Goal: Transaction & Acquisition: Download file/media

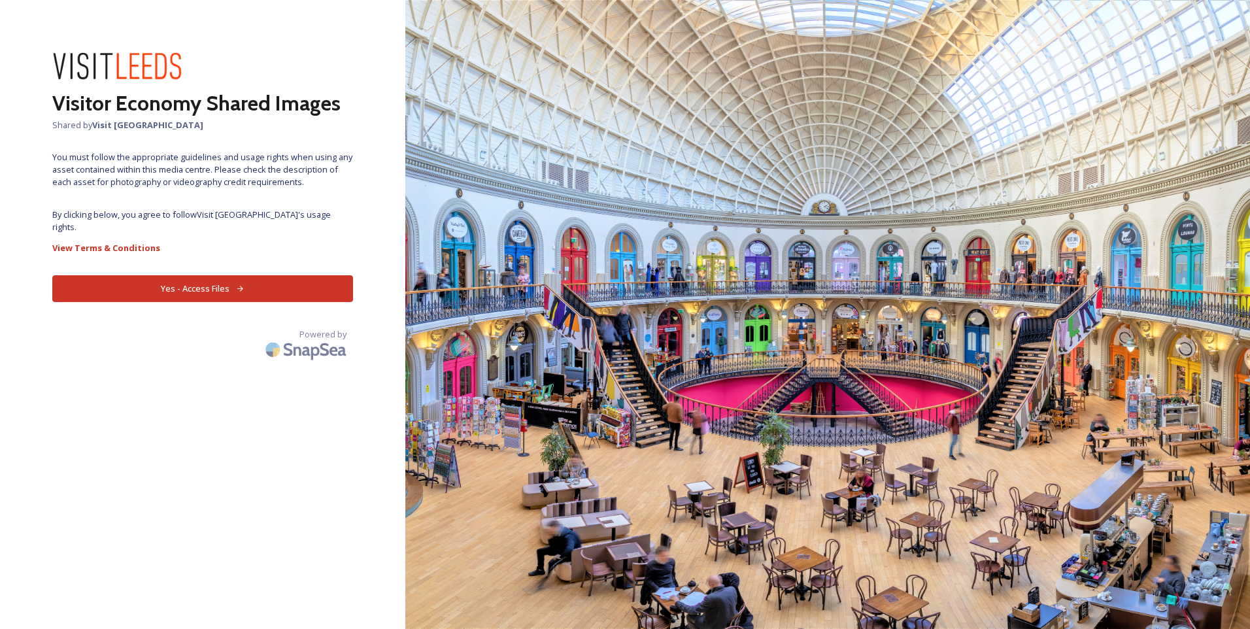
click at [170, 275] on button "Yes - Access Files" at bounding box center [202, 288] width 301 height 27
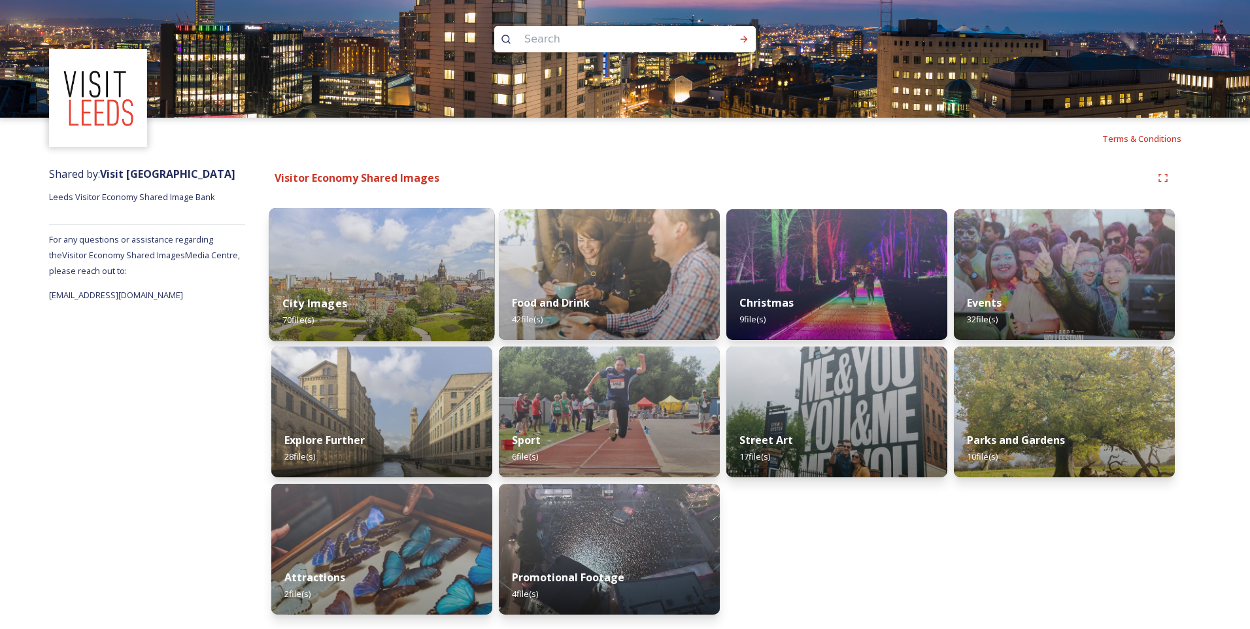
click at [358, 288] on div "City Images 70 file(s)" at bounding box center [382, 311] width 226 height 59
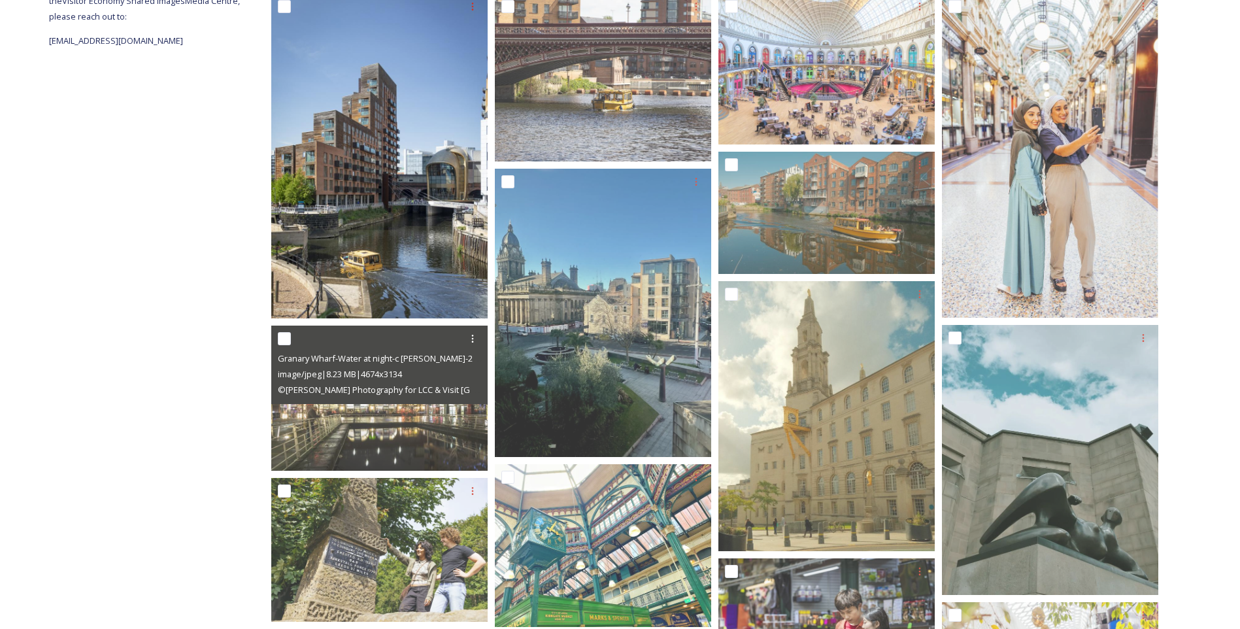
scroll to position [261, 0]
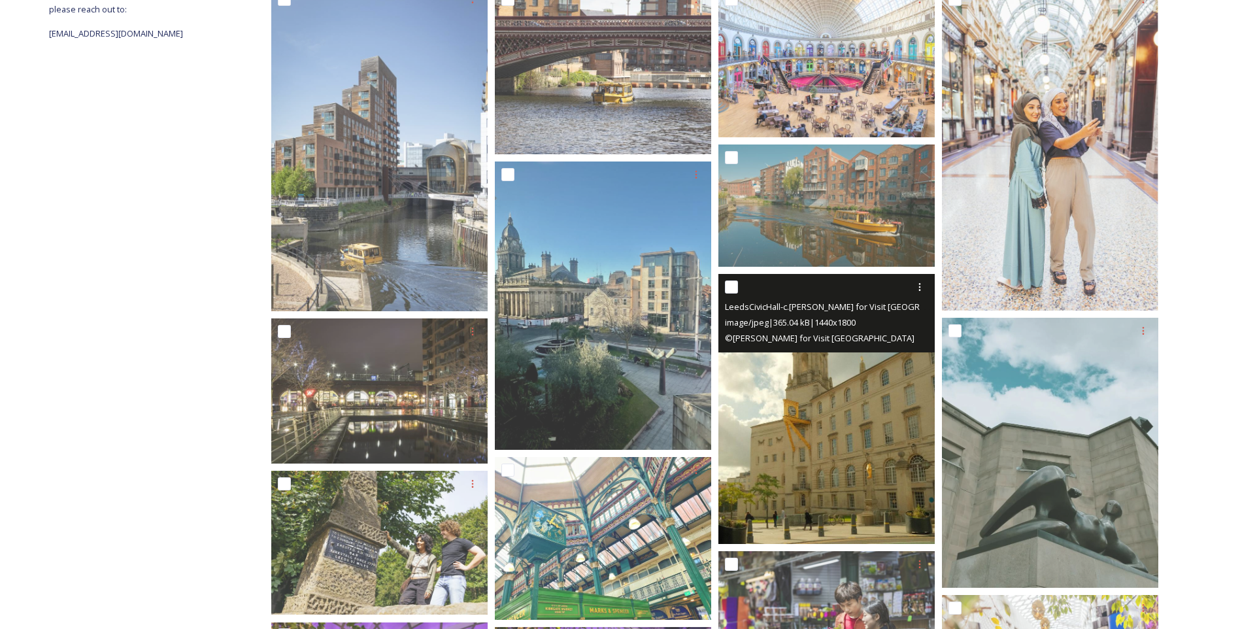
click at [881, 348] on div "LeedsCivicHall-c.[PERSON_NAME] for Visit Leeds image/jpeg | 365.04 kB | 1440 x …" at bounding box center [826, 313] width 216 height 78
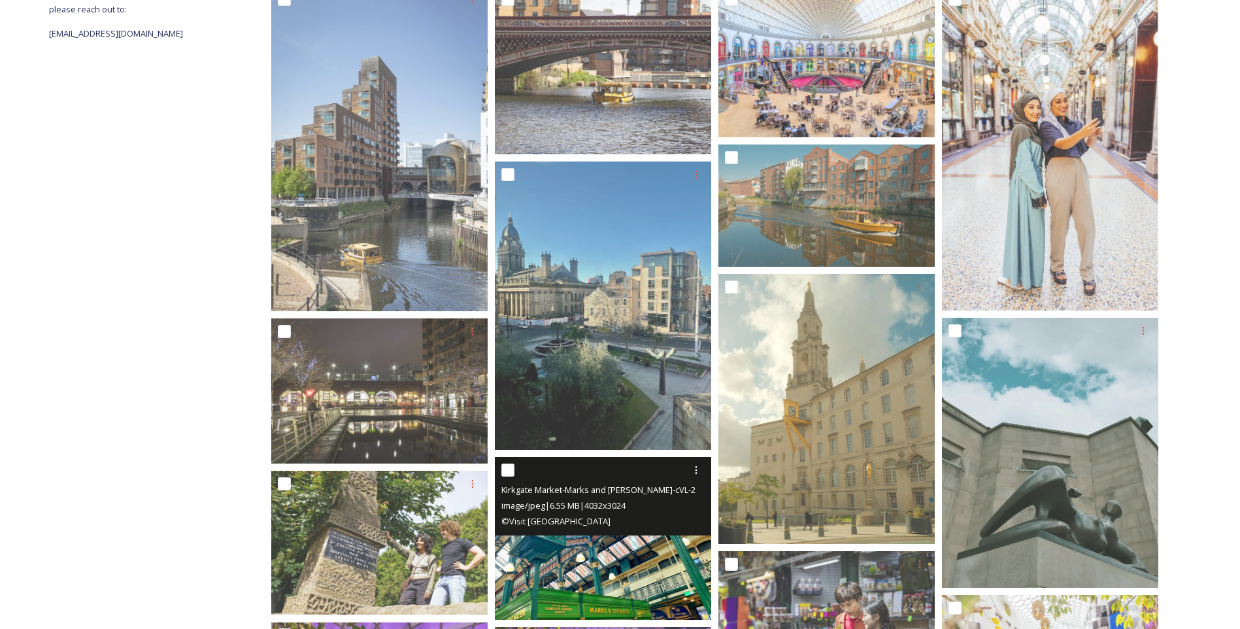
click at [603, 492] on span "Kirkgate Market-Marks and [PERSON_NAME]-cVL-2021.jpeg" at bounding box center [614, 489] width 227 height 12
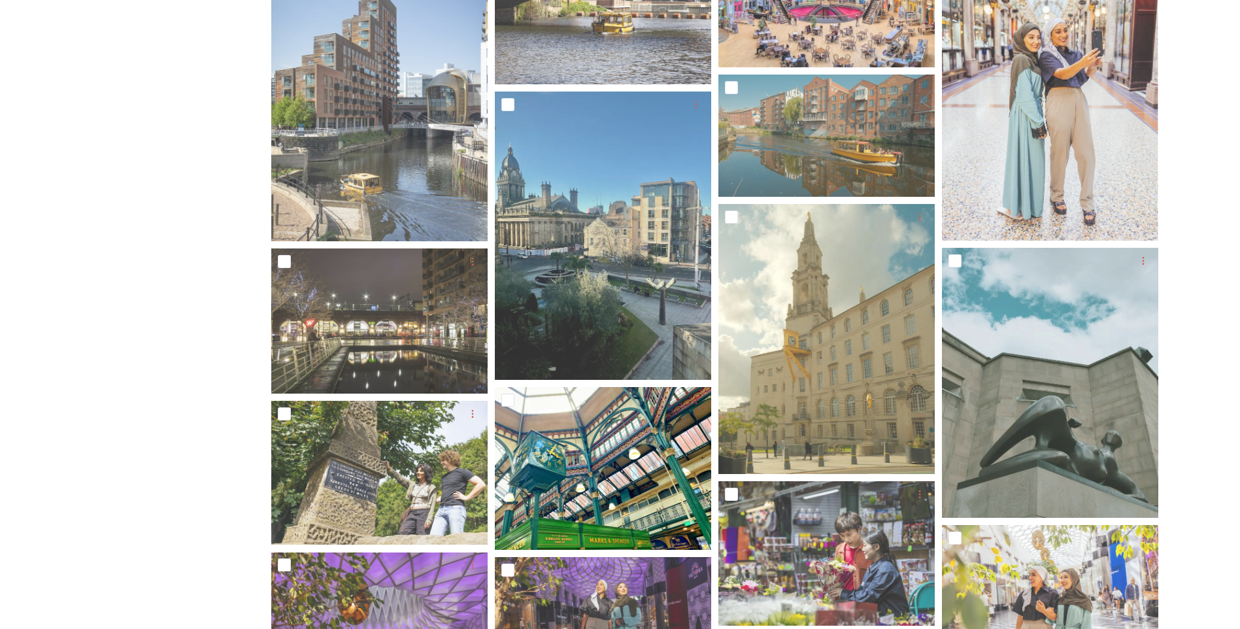
scroll to position [458, 0]
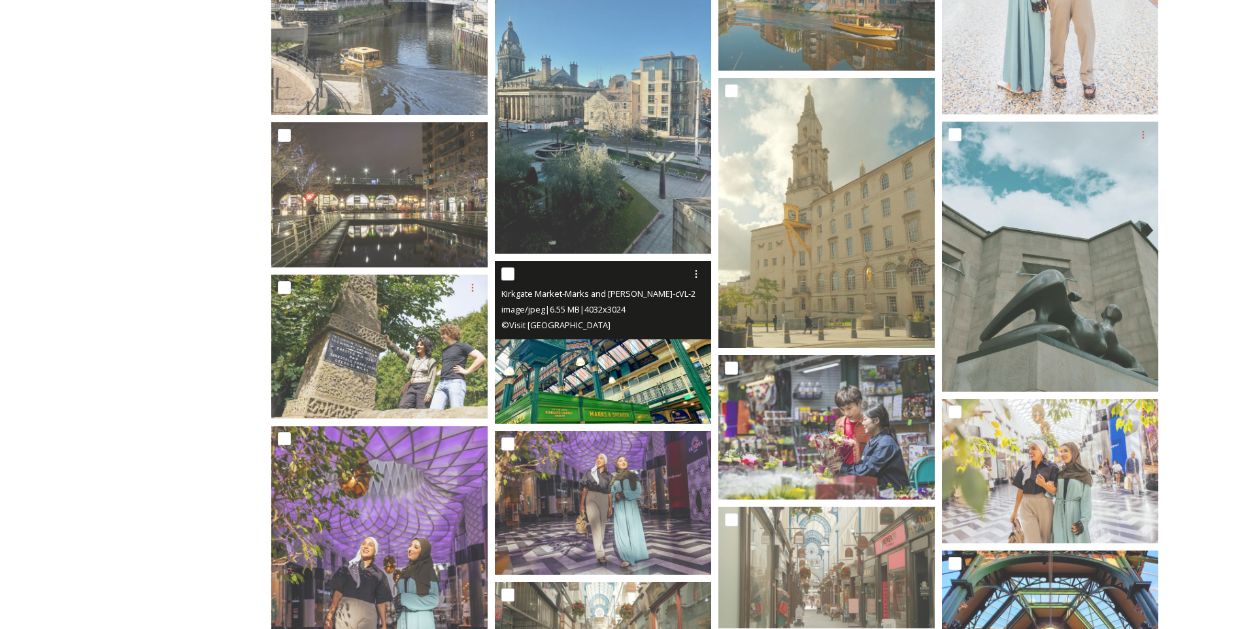
click at [588, 346] on img at bounding box center [603, 342] width 216 height 162
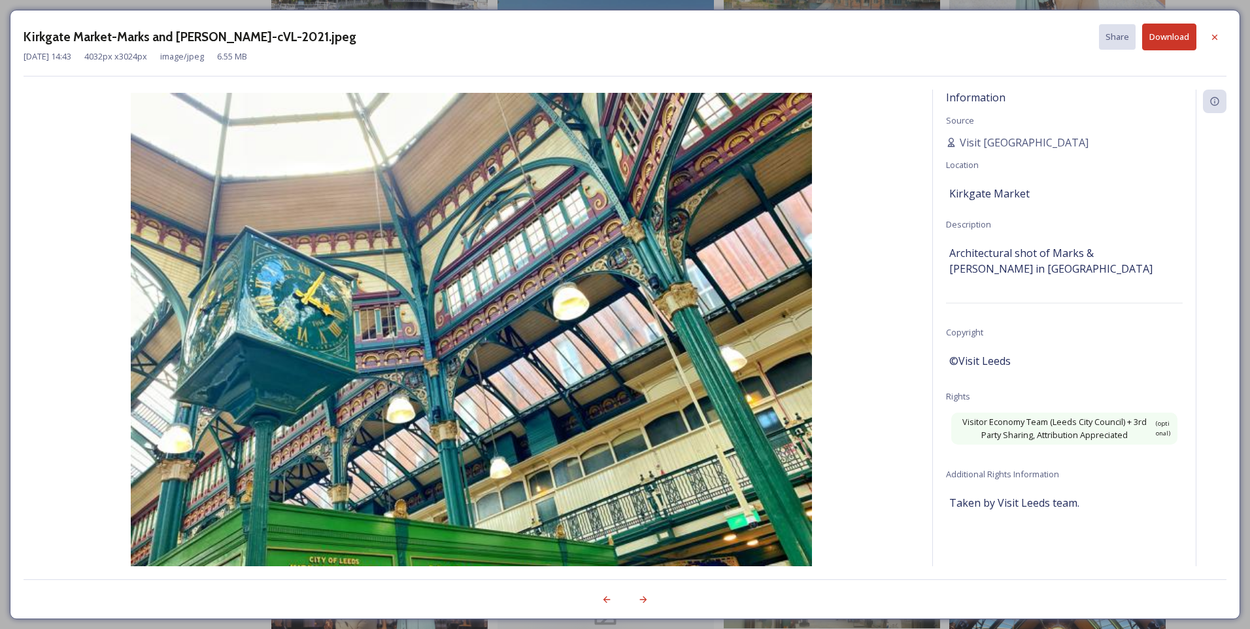
click at [588, 346] on img at bounding box center [472, 348] width 896 height 511
click at [1163, 37] on button "Download" at bounding box center [1169, 37] width 54 height 27
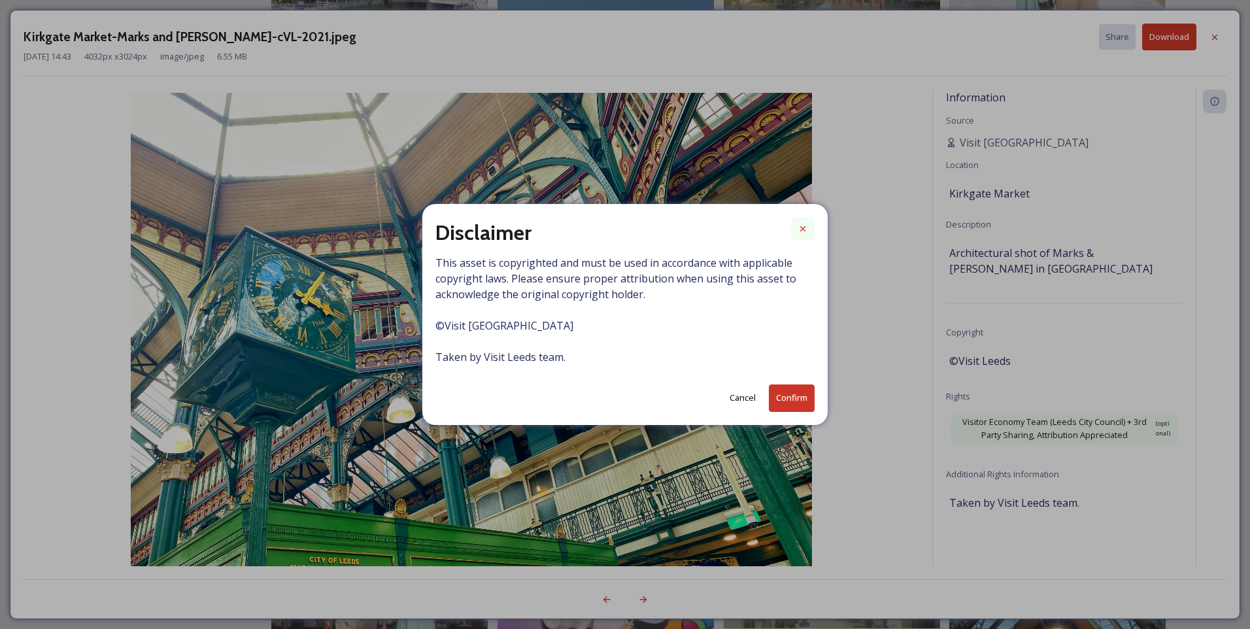
click at [804, 227] on icon at bounding box center [803, 229] width 10 height 10
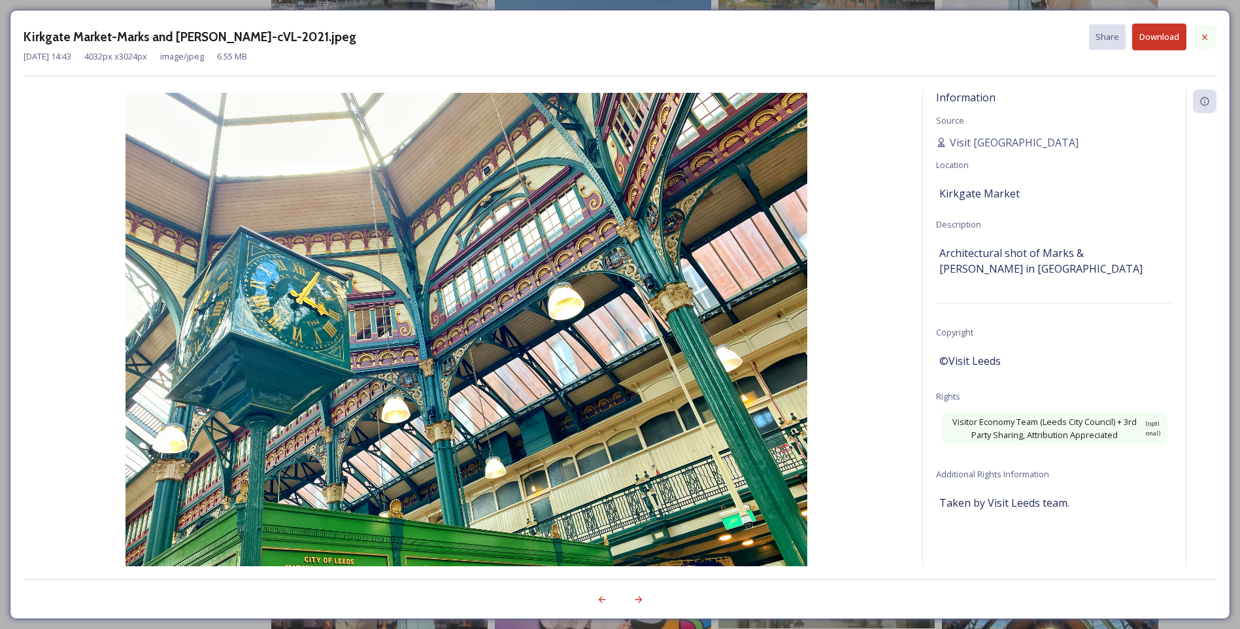
click at [1202, 34] on icon at bounding box center [1205, 37] width 10 height 10
